Goal: Task Accomplishment & Management: Use online tool/utility

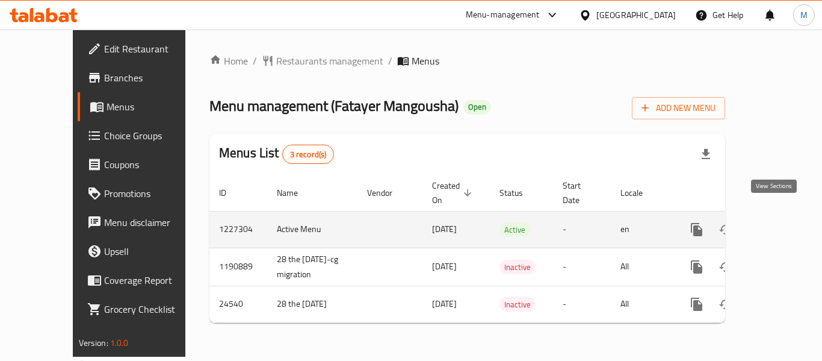
click at [777, 222] on icon "enhanced table" at bounding box center [784, 229] width 14 height 14
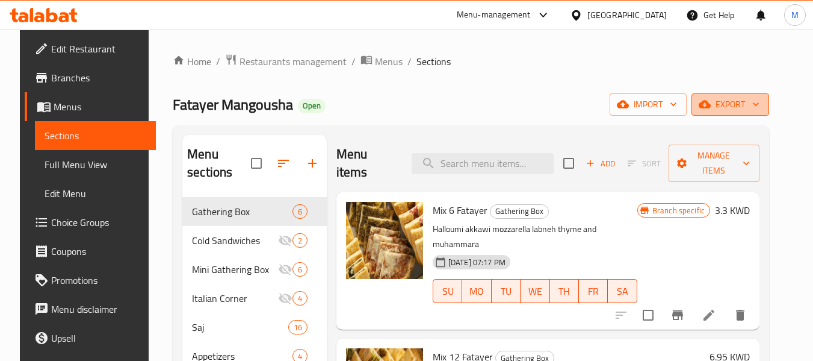
click at [769, 113] on button "export" at bounding box center [731, 104] width 78 height 22
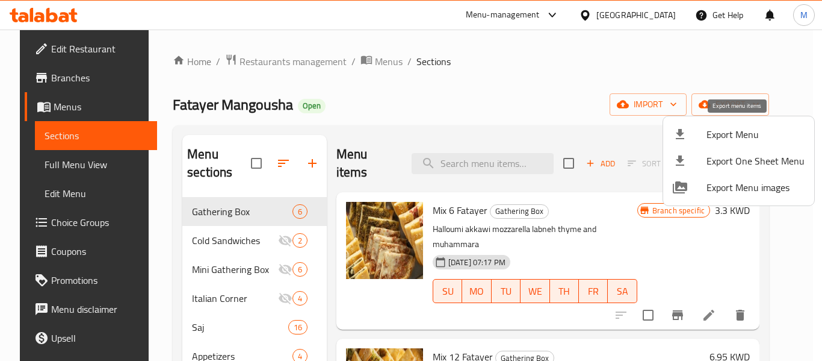
click at [742, 140] on span "Export Menu" at bounding box center [756, 134] width 98 height 14
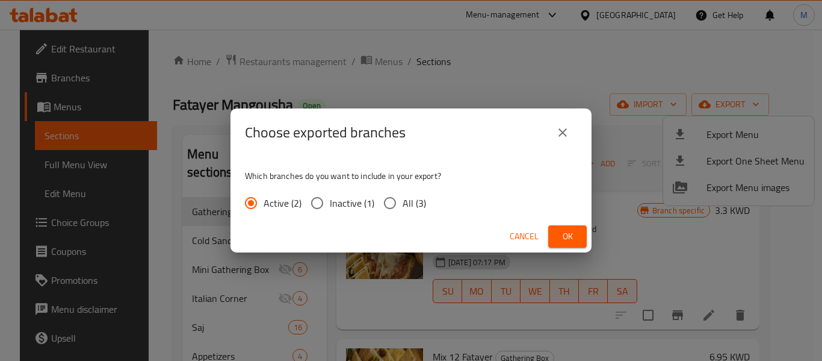
click at [423, 207] on span "All (3)" at bounding box center [414, 203] width 23 height 14
click at [403, 207] on input "All (3)" at bounding box center [389, 202] width 25 height 25
radio input "true"
click at [556, 233] on button "Ok" at bounding box center [567, 236] width 39 height 22
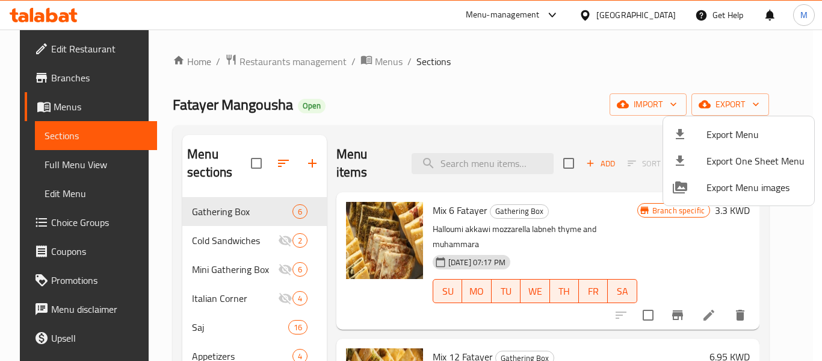
click at [246, 47] on div at bounding box center [411, 180] width 822 height 361
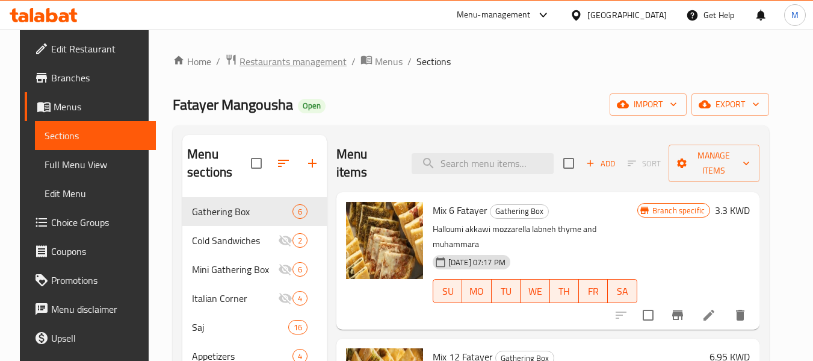
click at [240, 60] on span "Restaurants management" at bounding box center [293, 61] width 107 height 14
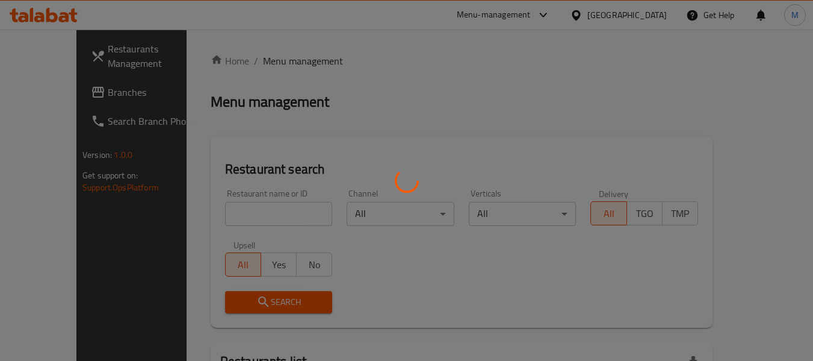
click at [39, 92] on div at bounding box center [406, 180] width 813 height 361
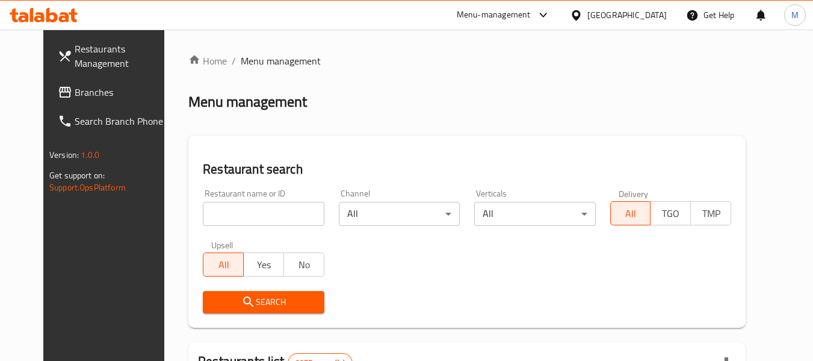
click at [75, 93] on span "Branches" at bounding box center [122, 92] width 95 height 14
